Goal: Check status

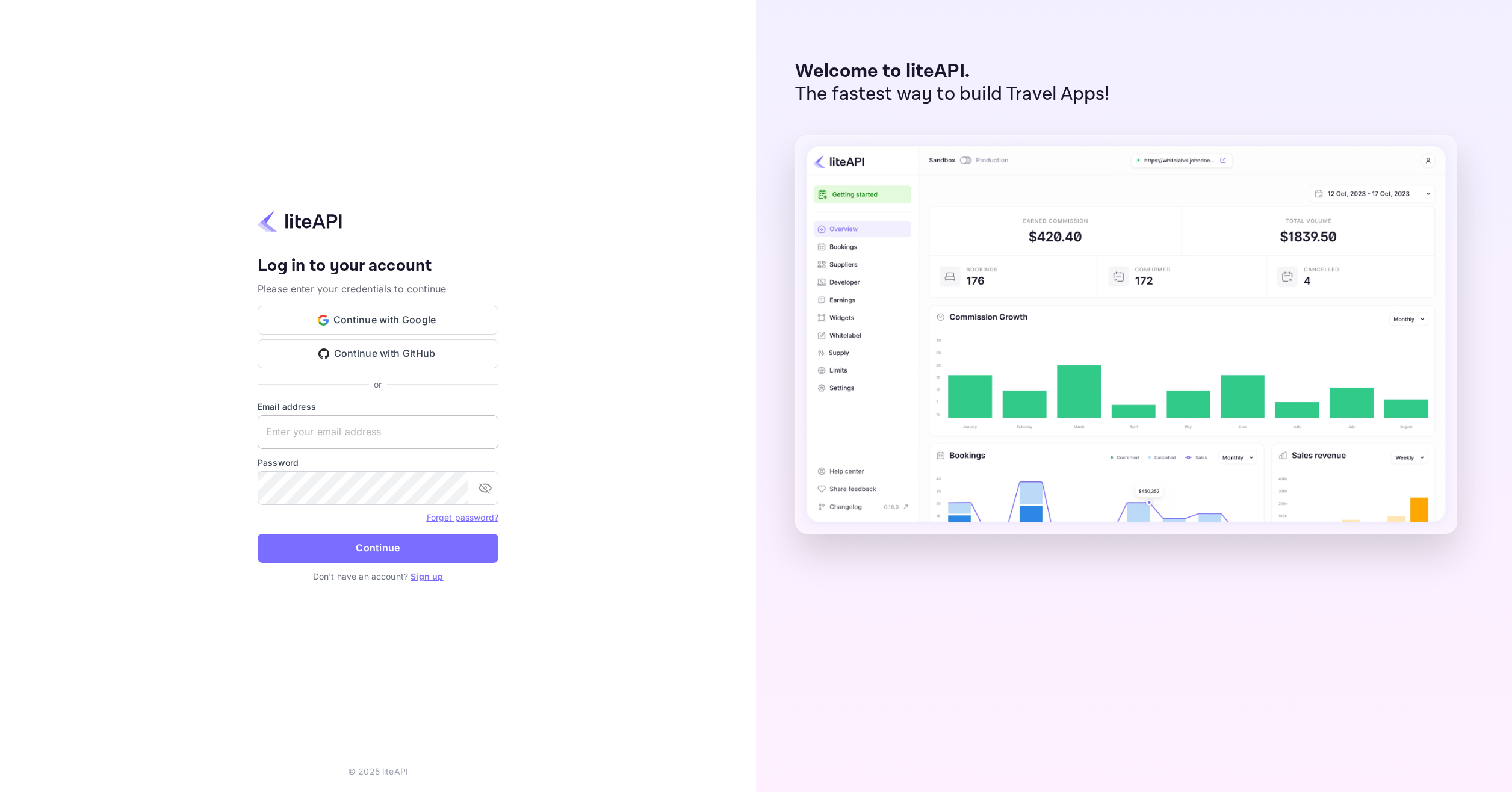
click at [388, 423] on input "text" at bounding box center [378, 432] width 241 height 33
paste input "[EMAIL_ADDRESS][DOMAIN_NAME]"
type input "[EMAIL_ADDRESS][DOMAIN_NAME]"
click at [448, 544] on button "Continue" at bounding box center [378, 549] width 241 height 29
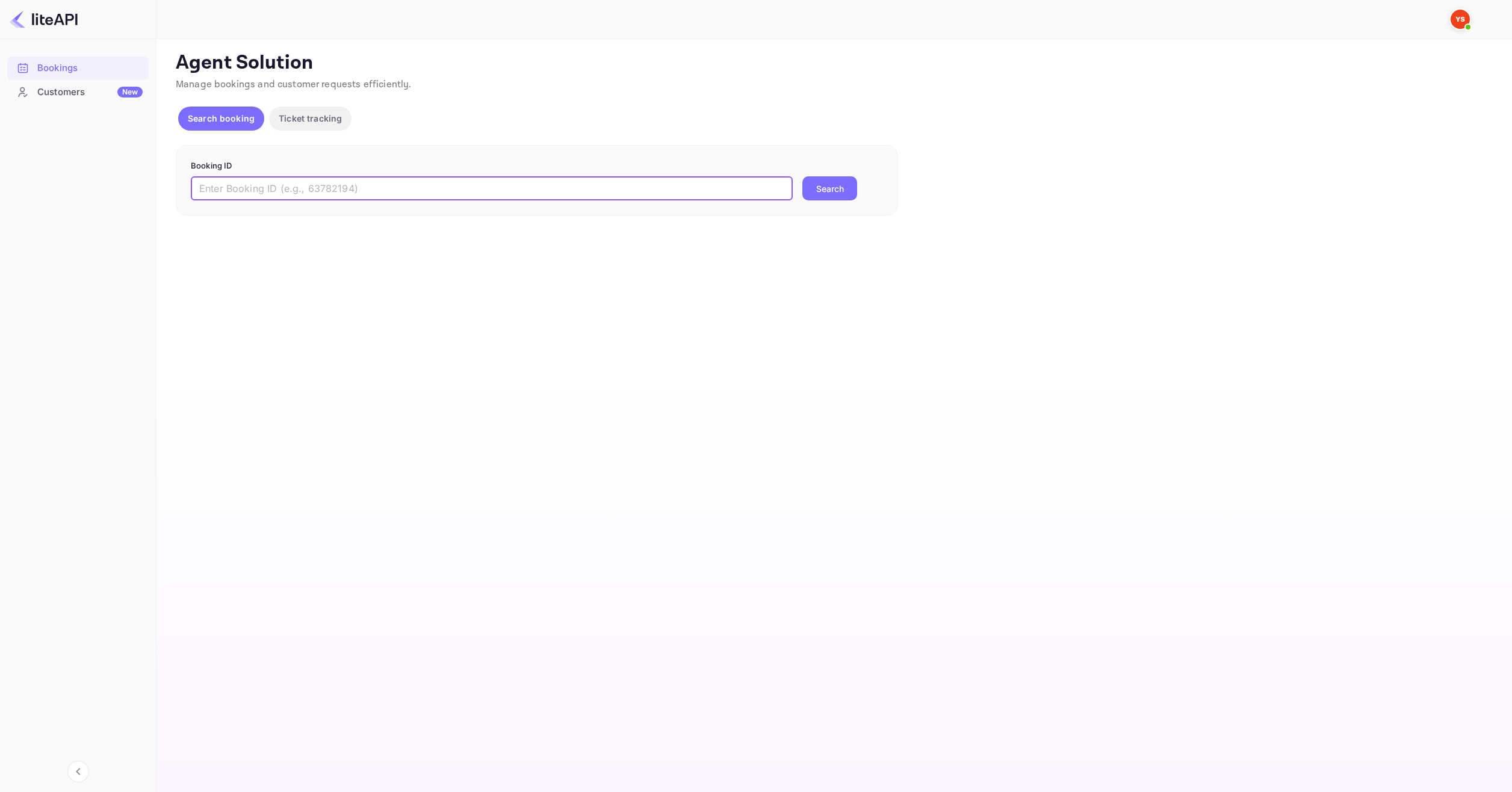
click at [428, 190] on input "text" at bounding box center [492, 188] width 602 height 24
paste input "7383894"
type input "7383894"
click at [854, 191] on button "Search" at bounding box center [829, 188] width 55 height 24
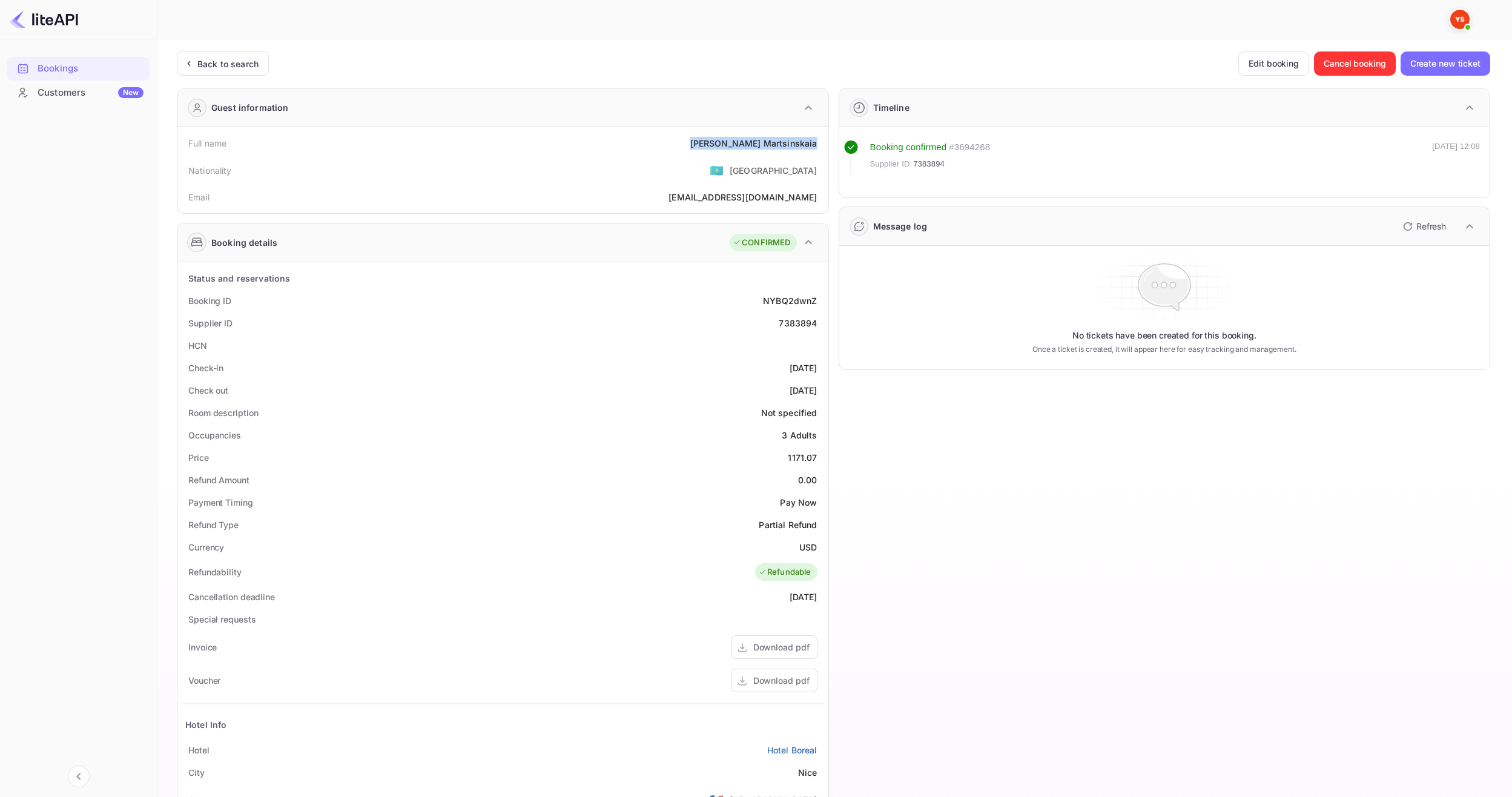
drag, startPoint x: 738, startPoint y: 142, endPoint x: 819, endPoint y: 142, distance: 81.0
click at [819, 142] on div "Full name Irina Martsinskaia" at bounding box center [503, 143] width 641 height 23
copy div "Irina Martsinskaia"
drag, startPoint x: 783, startPoint y: 460, endPoint x: 821, endPoint y: 460, distance: 38.0
click at [821, 460] on div "Price 1171.07" at bounding box center [503, 457] width 641 height 23
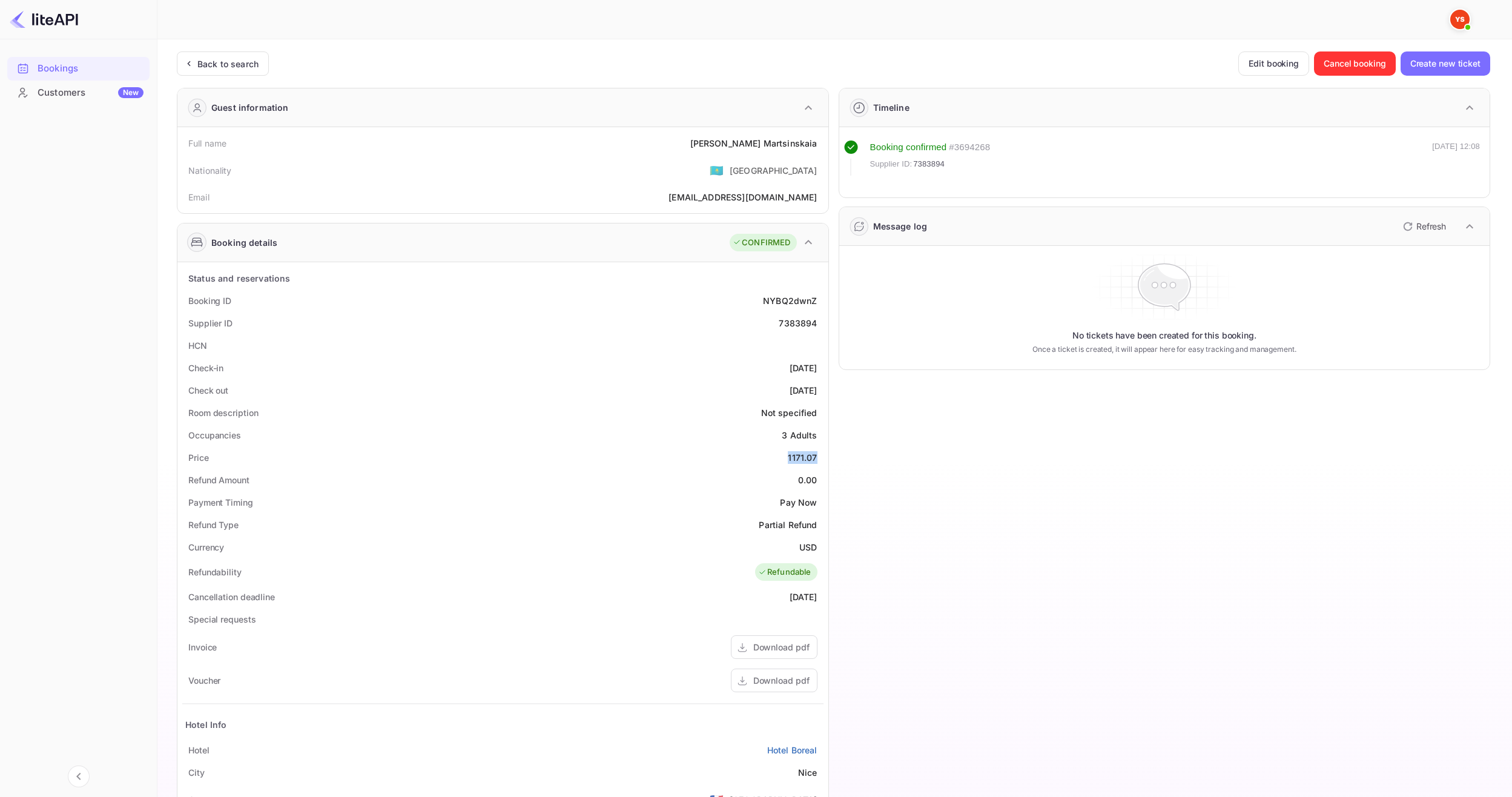
copy div "1171.07"
